Goal: Task Accomplishment & Management: Manage account settings

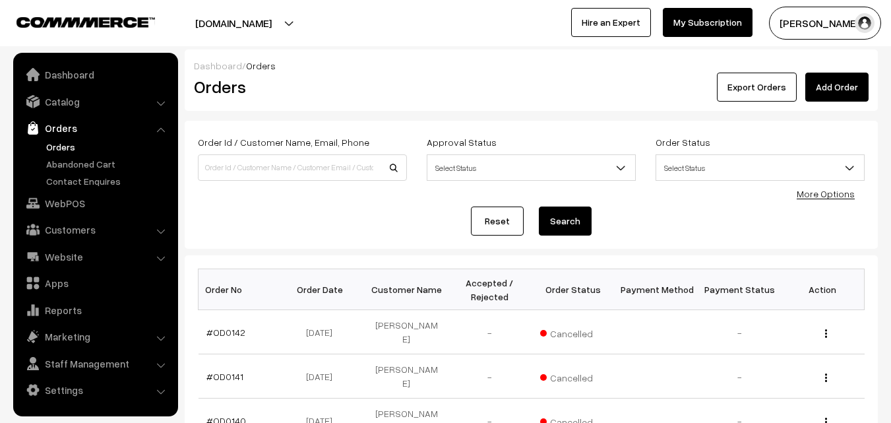
click at [66, 170] on link "Abandoned Cart" at bounding box center [108, 164] width 131 height 14
